Goal: Transaction & Acquisition: Purchase product/service

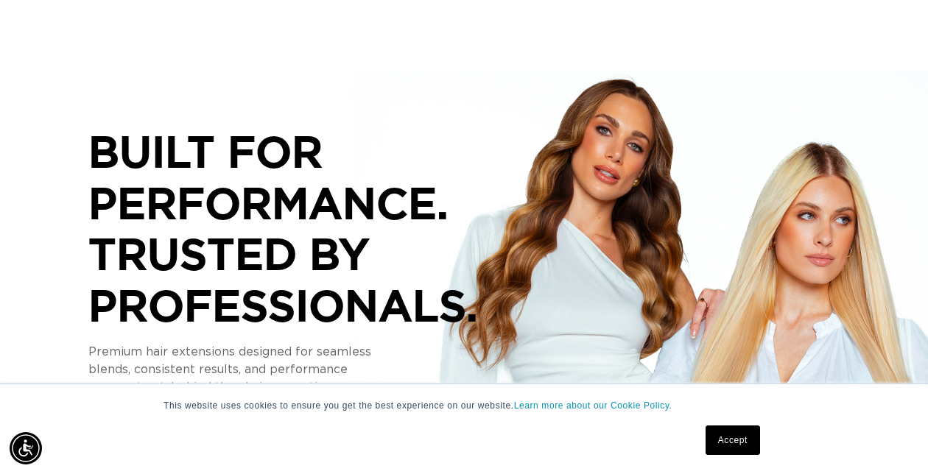
scroll to position [247, 0]
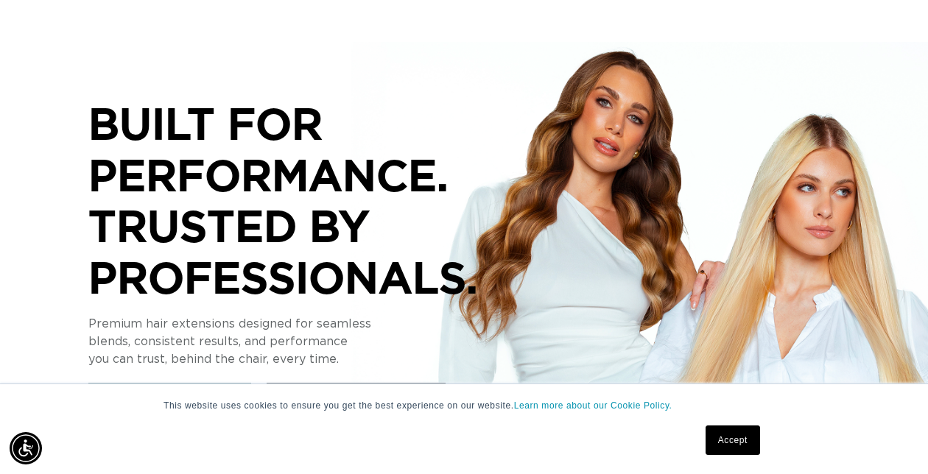
click at [724, 442] on link "Accept" at bounding box center [732, 440] width 54 height 29
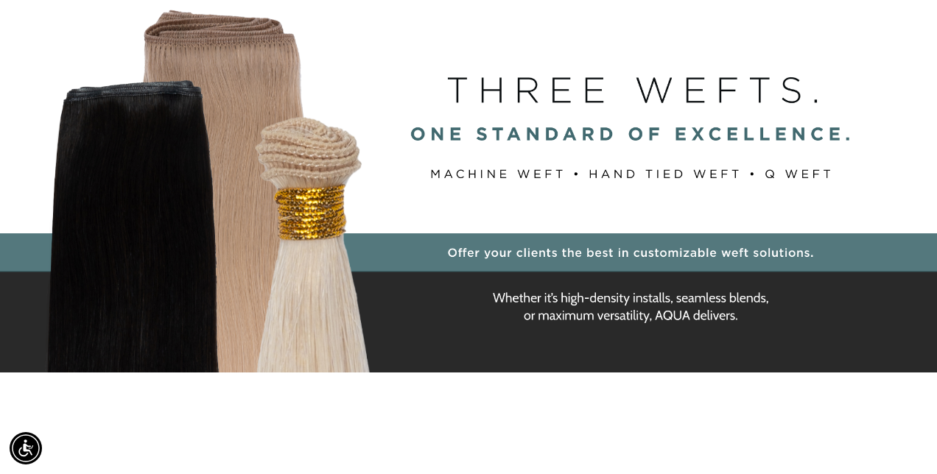
scroll to position [0, 1664]
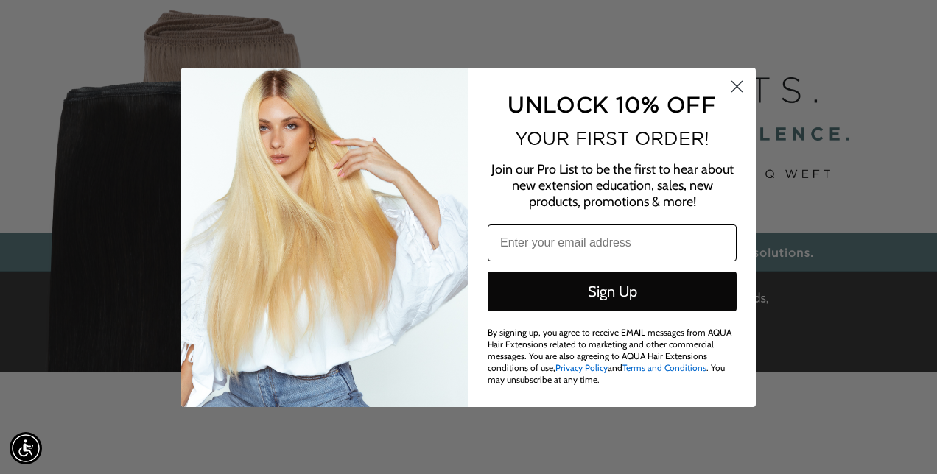
click at [607, 228] on input "Email" at bounding box center [611, 243] width 249 height 37
type input "[EMAIL_ADDRESS][DOMAIN_NAME]"
click at [570, 296] on button "Sign Up" at bounding box center [611, 292] width 249 height 40
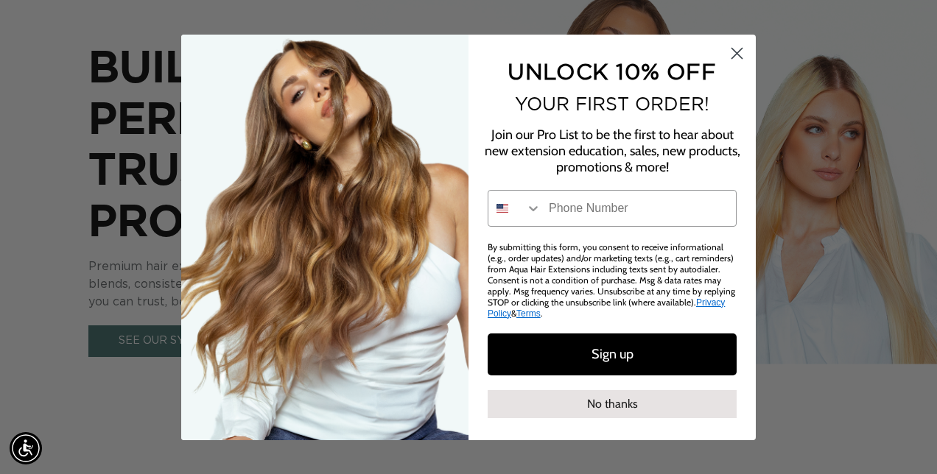
scroll to position [0, 832]
click at [737, 52] on circle "Close dialog" at bounding box center [736, 52] width 24 height 24
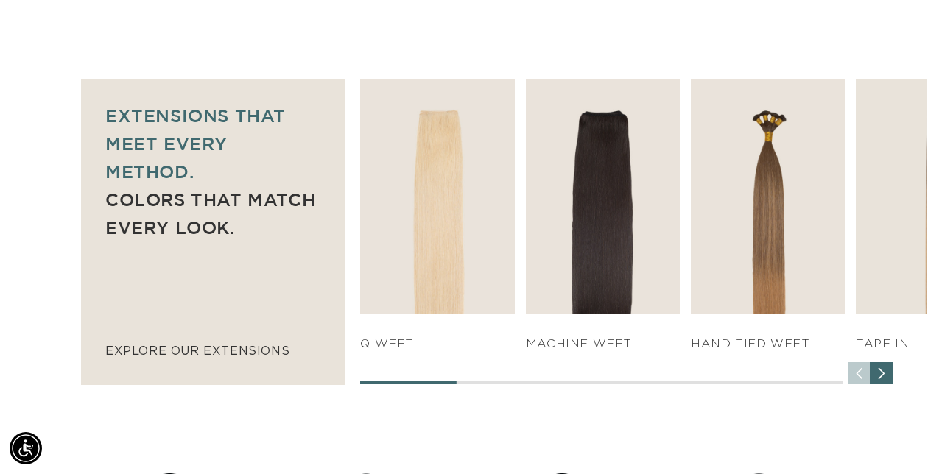
scroll to position [0, 0]
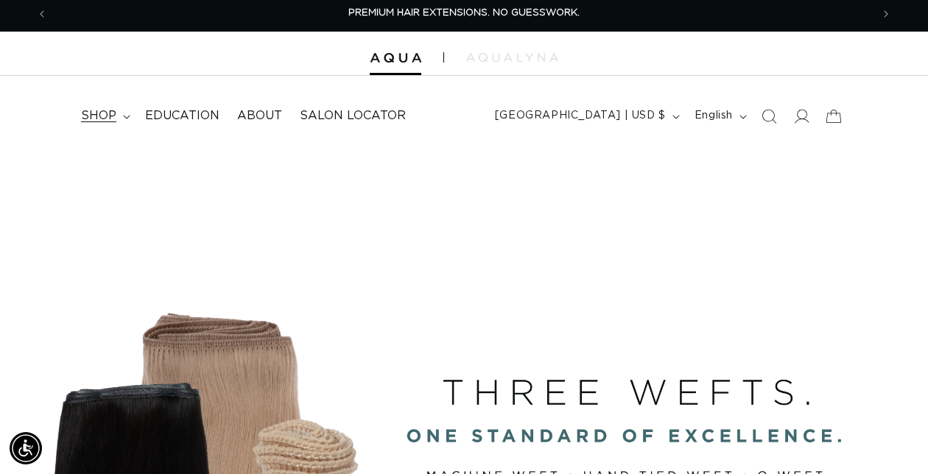
click at [118, 124] on summary "shop" at bounding box center [104, 115] width 64 height 33
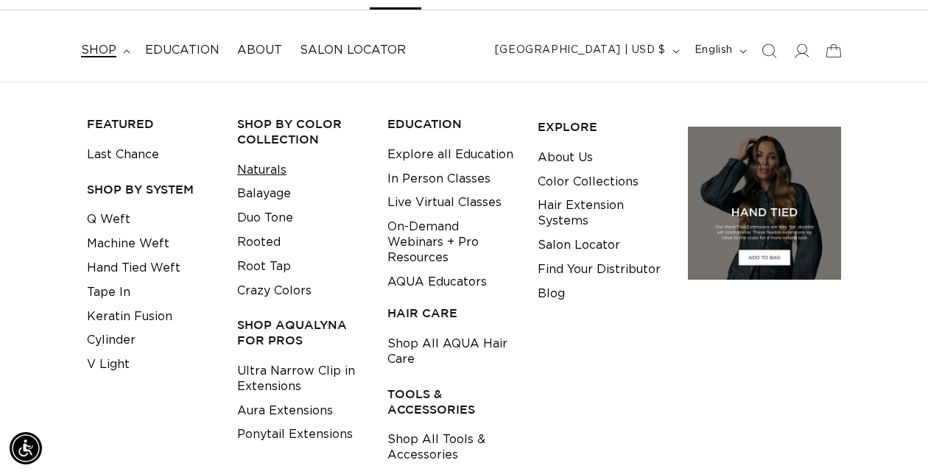
click at [255, 165] on link "Naturals" at bounding box center [261, 170] width 49 height 24
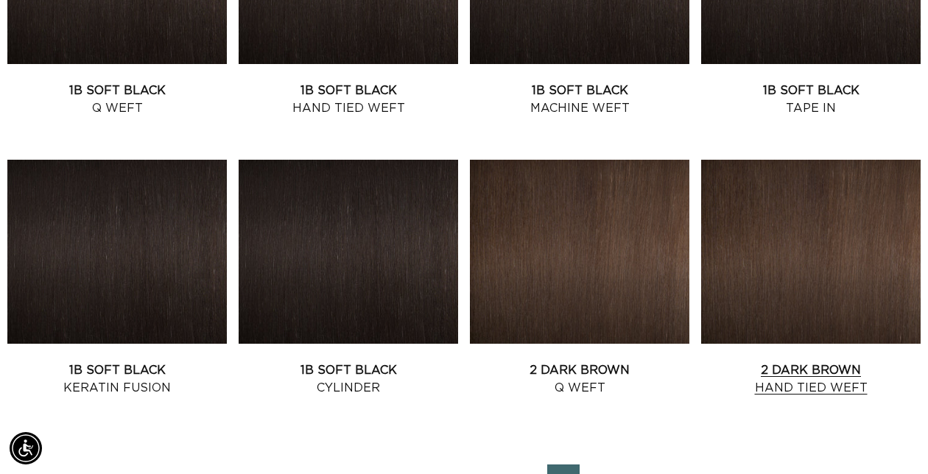
click at [850, 361] on link "2 Dark Brown Hand Tied Weft" at bounding box center [810, 378] width 219 height 35
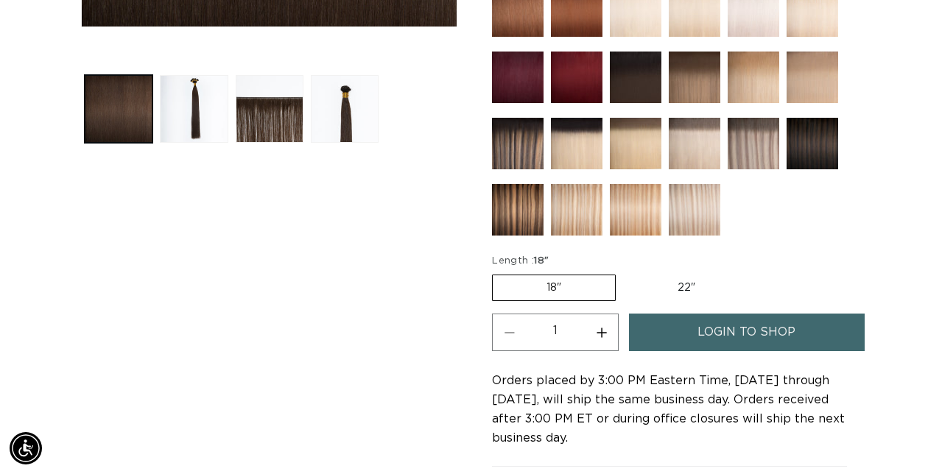
scroll to position [546, 0]
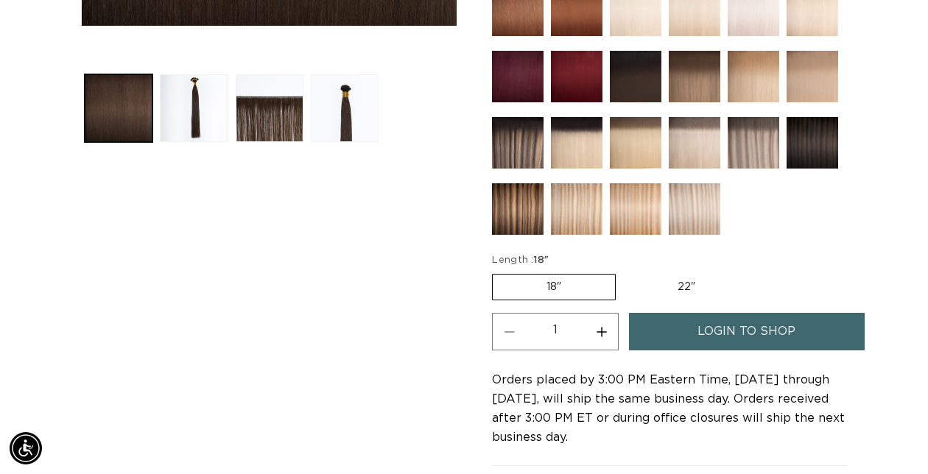
click at [666, 282] on label "22" Variant sold out or unavailable" at bounding box center [686, 287] width 125 height 25
click at [624, 272] on input "22" Variant sold out or unavailable" at bounding box center [623, 271] width 1 height 1
radio input "true"
click at [599, 281] on label "18" Variant sold out or unavailable" at bounding box center [553, 287] width 122 height 25
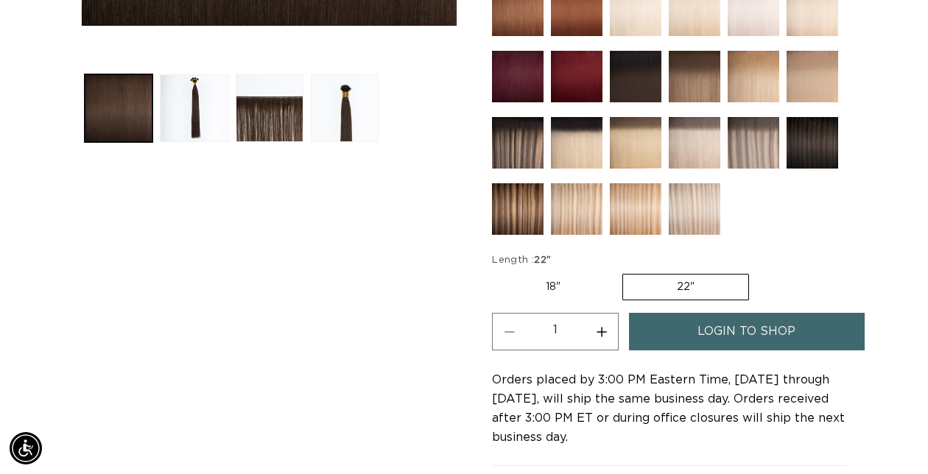
click at [496, 272] on input "18" Variant sold out or unavailable" at bounding box center [495, 271] width 1 height 1
radio input "true"
click at [570, 278] on label "18" Variant sold out or unavailable" at bounding box center [554, 287] width 124 height 27
click at [496, 272] on input "18" Variant sold out or unavailable" at bounding box center [495, 271] width 1 height 1
click at [696, 321] on link "login to shop" at bounding box center [747, 332] width 236 height 38
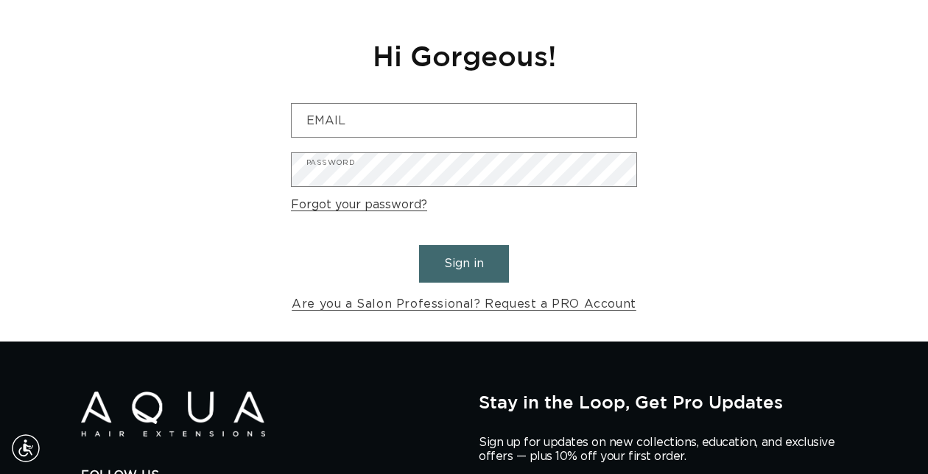
scroll to position [152, 0]
